Goal: Entertainment & Leisure: Consume media (video, audio)

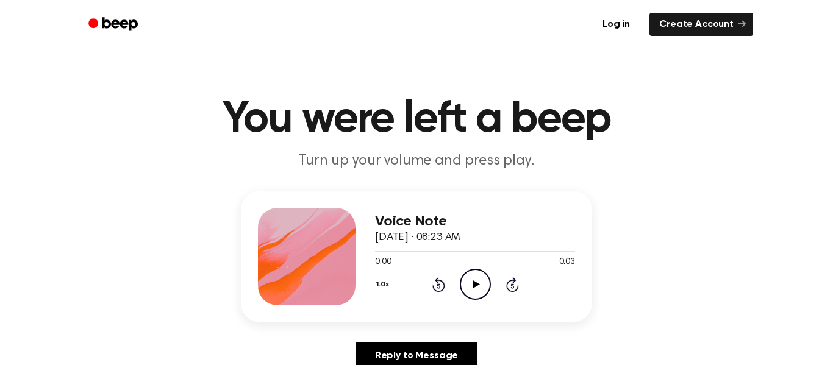
click at [464, 257] on div "0:00 0:03" at bounding box center [475, 262] width 200 height 13
click at [471, 273] on icon "Play Audio" at bounding box center [475, 284] width 31 height 31
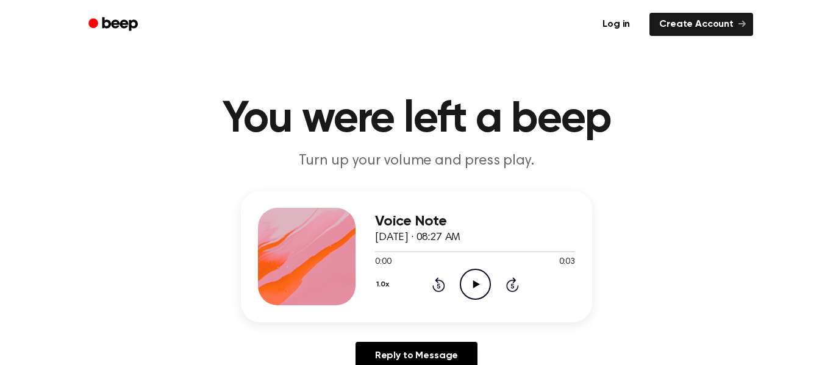
click at [467, 282] on icon "Play Audio" at bounding box center [475, 284] width 31 height 31
click at [467, 281] on icon "Play Audio" at bounding box center [475, 284] width 31 height 31
click at [462, 289] on icon "Play Audio" at bounding box center [475, 284] width 31 height 31
click at [468, 280] on icon "Play Audio" at bounding box center [475, 284] width 31 height 31
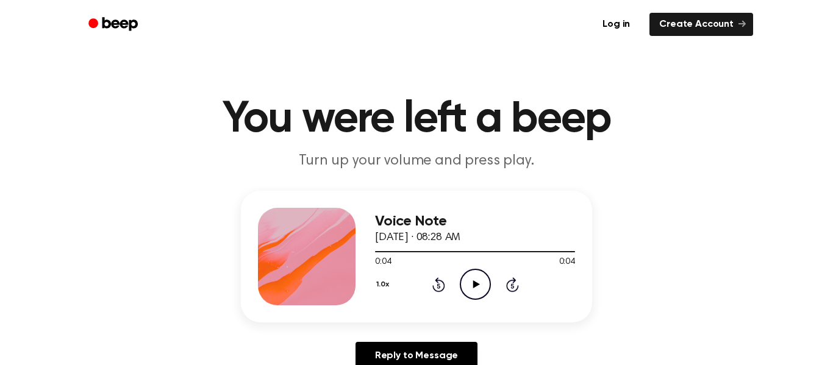
click at [479, 287] on icon "Play Audio" at bounding box center [475, 284] width 31 height 31
click at [477, 274] on icon "Play Audio" at bounding box center [475, 284] width 31 height 31
click at [469, 286] on icon "Play Audio" at bounding box center [475, 284] width 31 height 31
click at [474, 282] on icon at bounding box center [475, 284] width 7 height 8
click at [493, 286] on div "1.0x Rewind 5 seconds Play Audio Skip 5 seconds" at bounding box center [475, 284] width 200 height 31
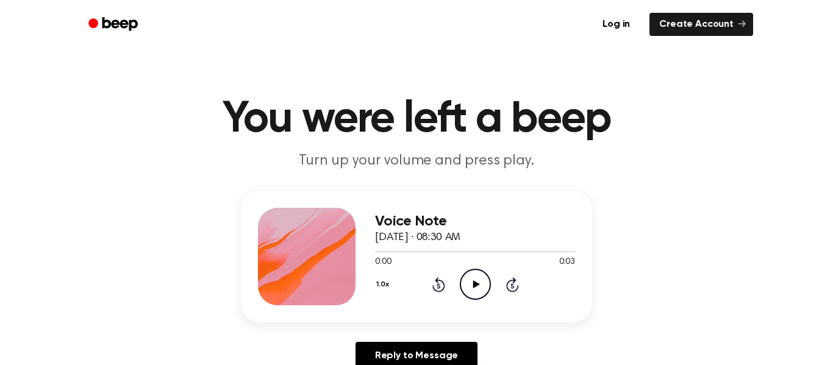
click at [476, 286] on icon at bounding box center [475, 284] width 7 height 8
click at [466, 284] on icon "Play Audio" at bounding box center [475, 284] width 31 height 31
